Goal: Task Accomplishment & Management: Complete application form

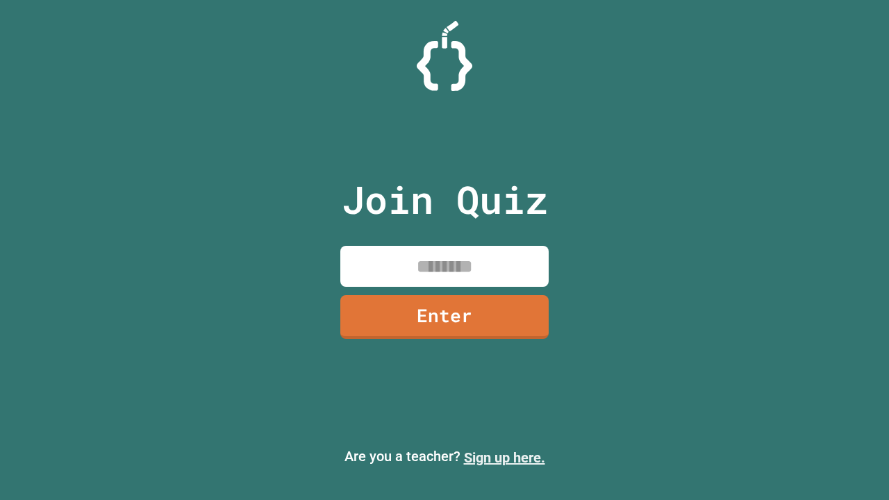
click at [504, 458] on link "Sign up here." at bounding box center [504, 457] width 81 height 17
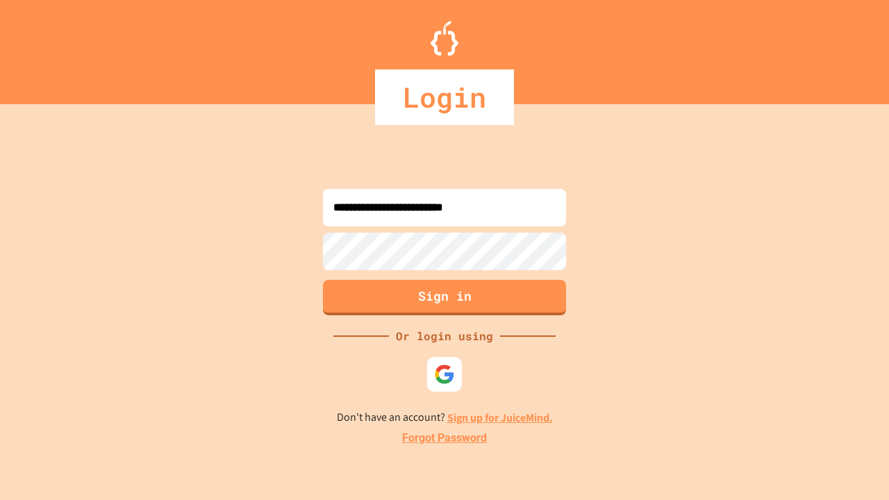
type input "**********"
